Goal: Check status: Check status

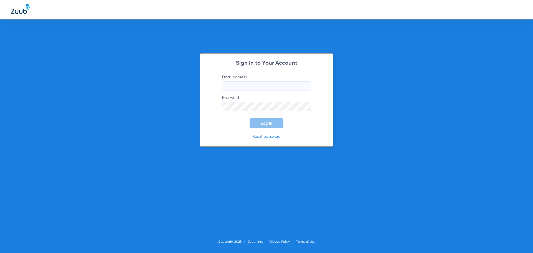
type input "[EMAIL_ADDRESS][DOMAIN_NAME]"
click at [265, 127] on button "Log In" at bounding box center [266, 123] width 34 height 10
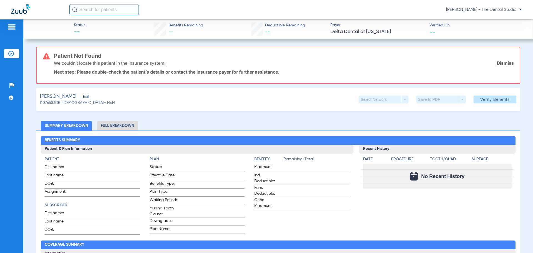
click at [83, 98] on span "Edit" at bounding box center [85, 97] width 5 height 5
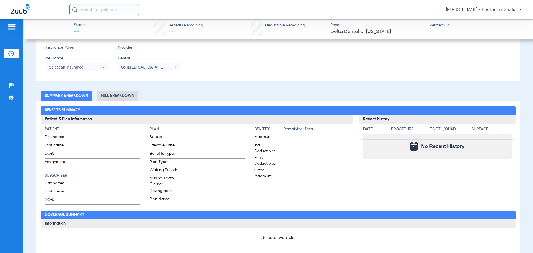
scroll to position [139, 0]
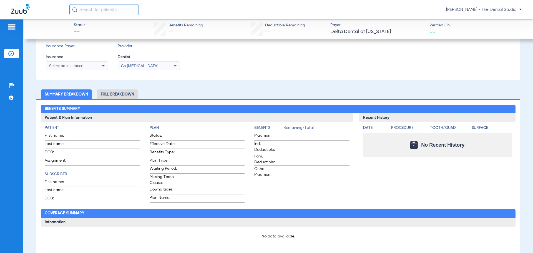
click at [111, 93] on li "Full Breakdown" at bounding box center [117, 94] width 41 height 10
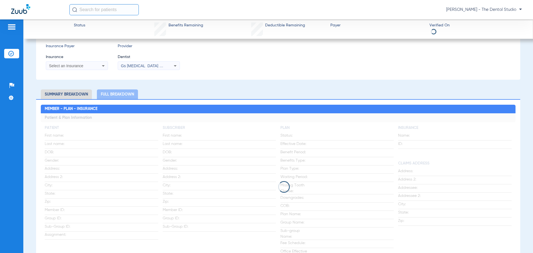
click at [110, 95] on li "Full Breakdown" at bounding box center [117, 94] width 41 height 10
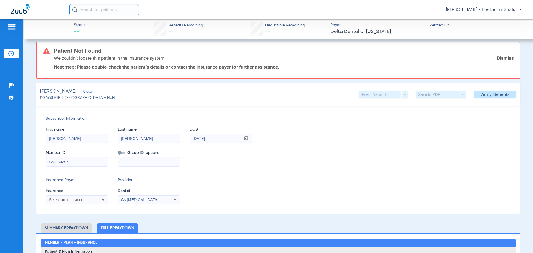
scroll to position [0, 0]
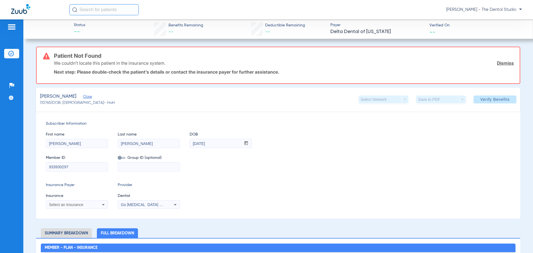
click at [361, 132] on div "First name [PERSON_NAME] Last name [PERSON_NAME] mm / dd / yyyy [DATE]" at bounding box center [278, 136] width 464 height 21
